Goal: Information Seeking & Learning: Check status

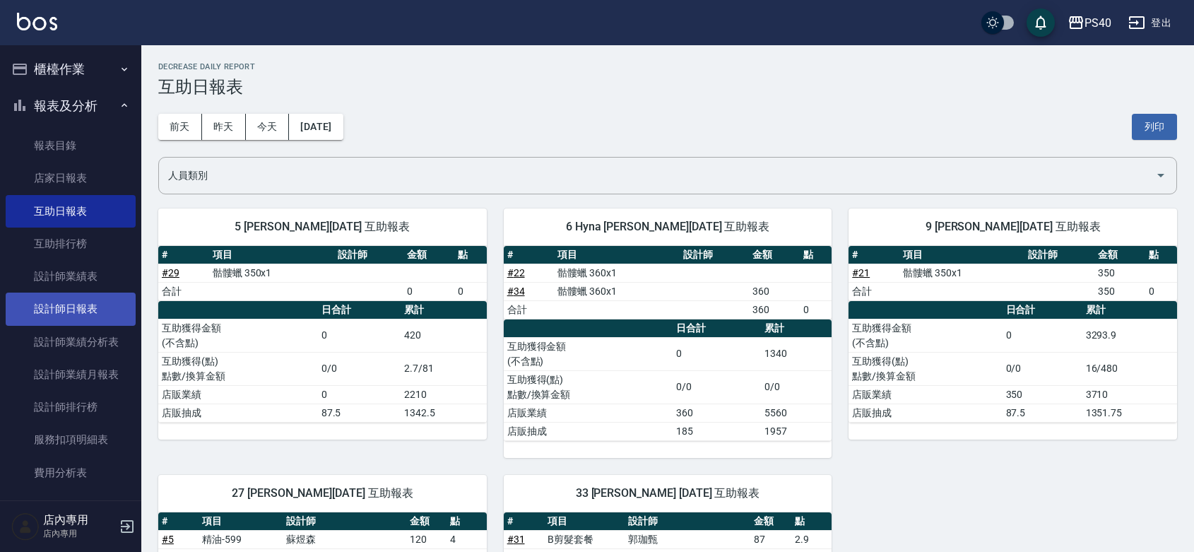
click at [69, 298] on link "設計師日報表" at bounding box center [71, 308] width 130 height 32
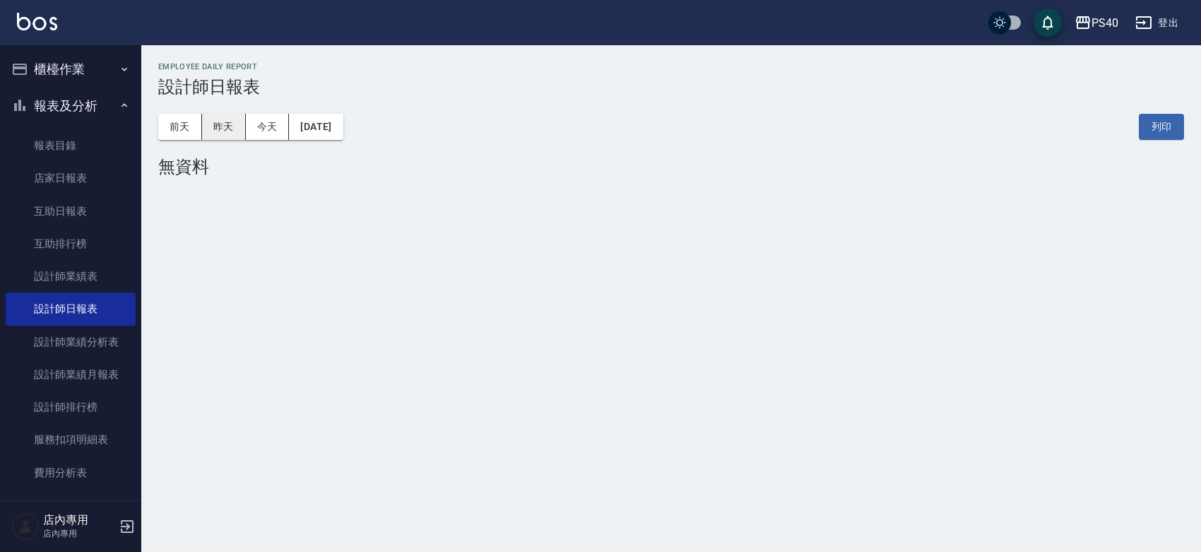
click at [227, 131] on button "昨天" at bounding box center [224, 127] width 44 height 26
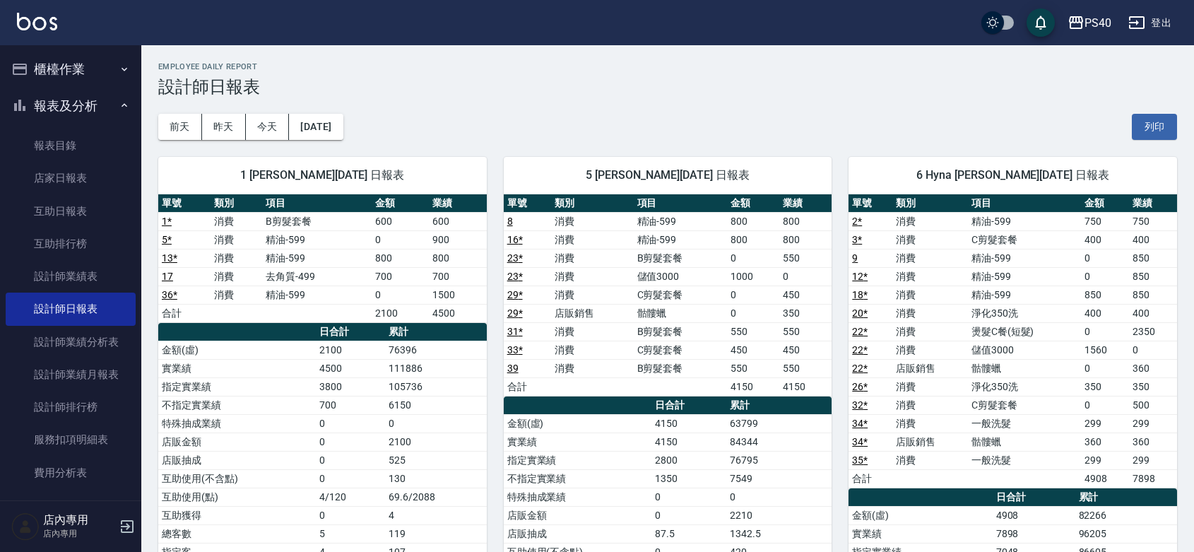
click at [352, 242] on td "精油-599" at bounding box center [316, 239] width 109 height 18
click at [527, 188] on div "5 [PERSON_NAME][DATE] 日報表" at bounding box center [668, 175] width 328 height 37
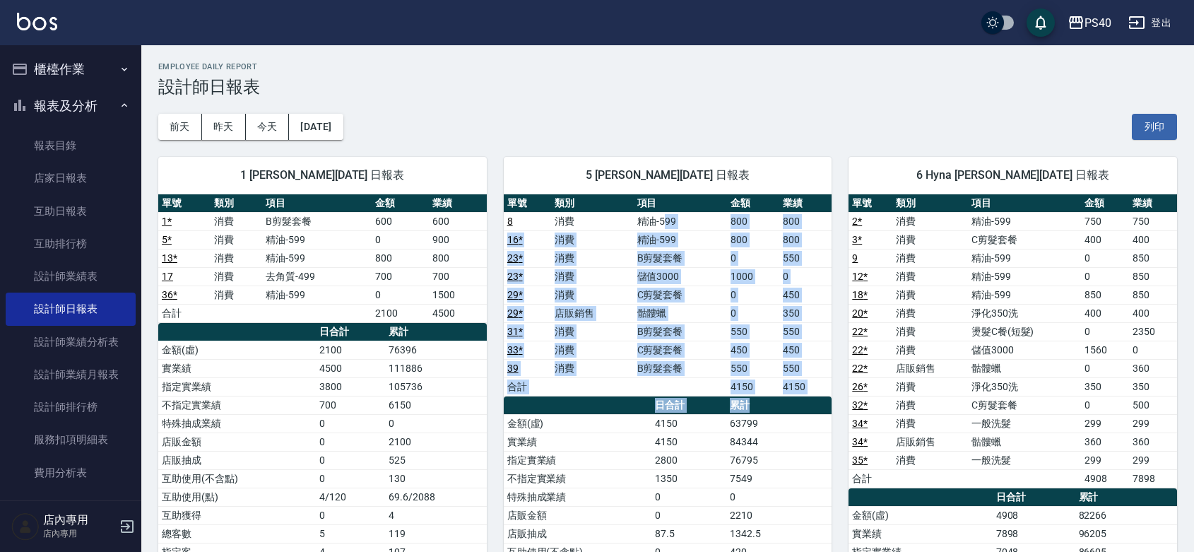
drag, startPoint x: 665, startPoint y: 224, endPoint x: 747, endPoint y: 400, distance: 194.6
click at [747, 400] on div "單號 類別 項目 金額 業績 8 消費 精油-599 800 800 16 * 消費 精油-599 800 800 23 * 消費 B剪髮套餐 0 550 2…" at bounding box center [668, 451] width 328 height 514
click at [747, 400] on th "累計" at bounding box center [778, 405] width 105 height 18
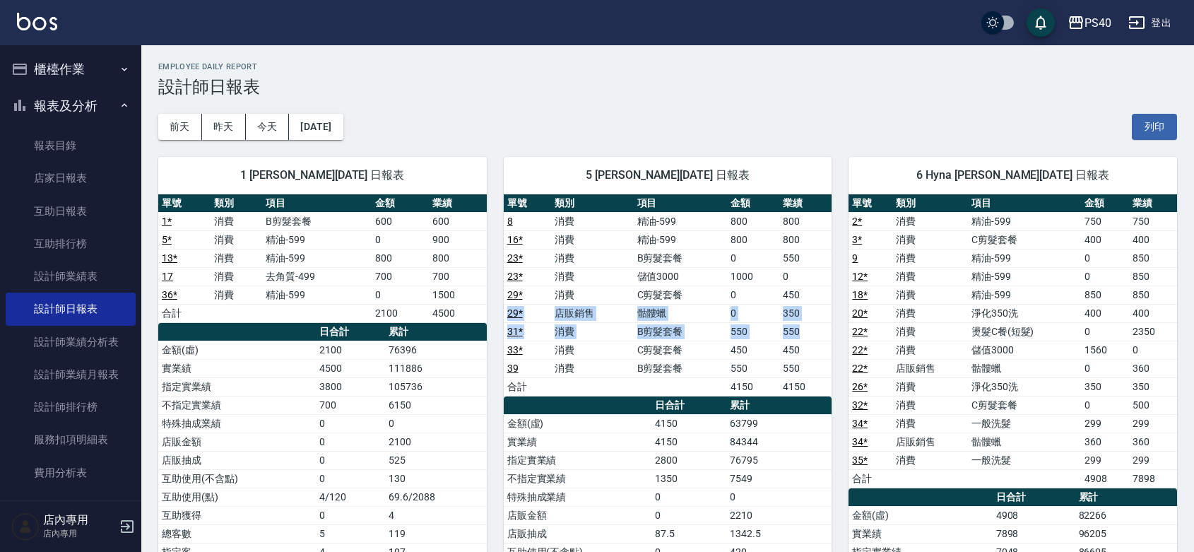
drag, startPoint x: 800, startPoint y: 323, endPoint x: 799, endPoint y: 288, distance: 34.6
click at [799, 290] on tbody "8 消費 精油-599 800 800 16 * 消費 精油-599 800 800 23 * 消費 B剪髮套餐 0 550 23 * 消費 儲值3000 1…" at bounding box center [668, 304] width 328 height 184
click at [798, 287] on td "450" at bounding box center [805, 294] width 52 height 18
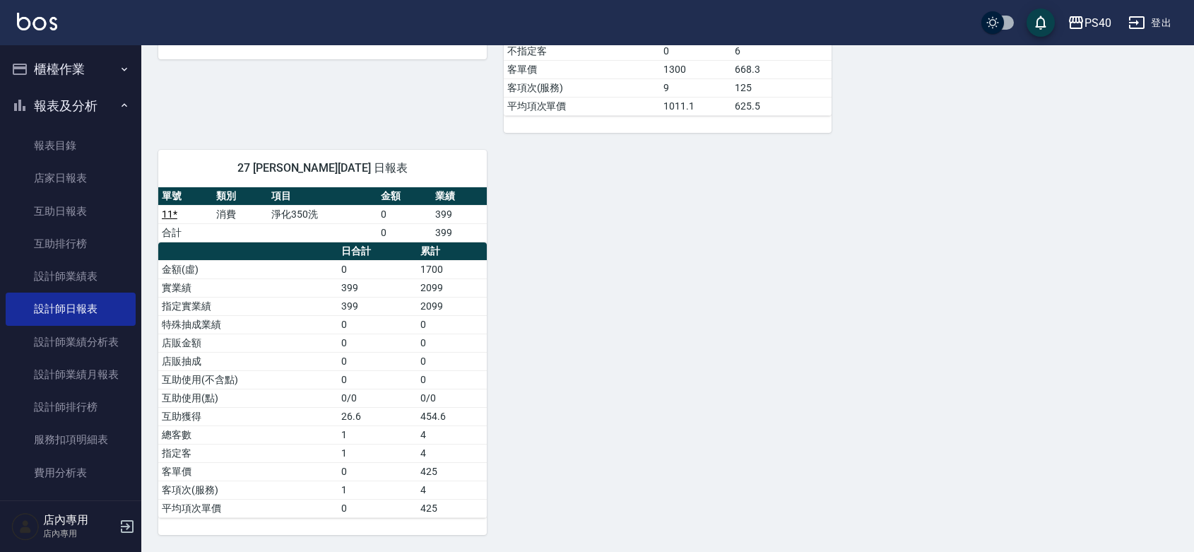
scroll to position [646, 0]
